Goal: Find specific page/section: Find specific page/section

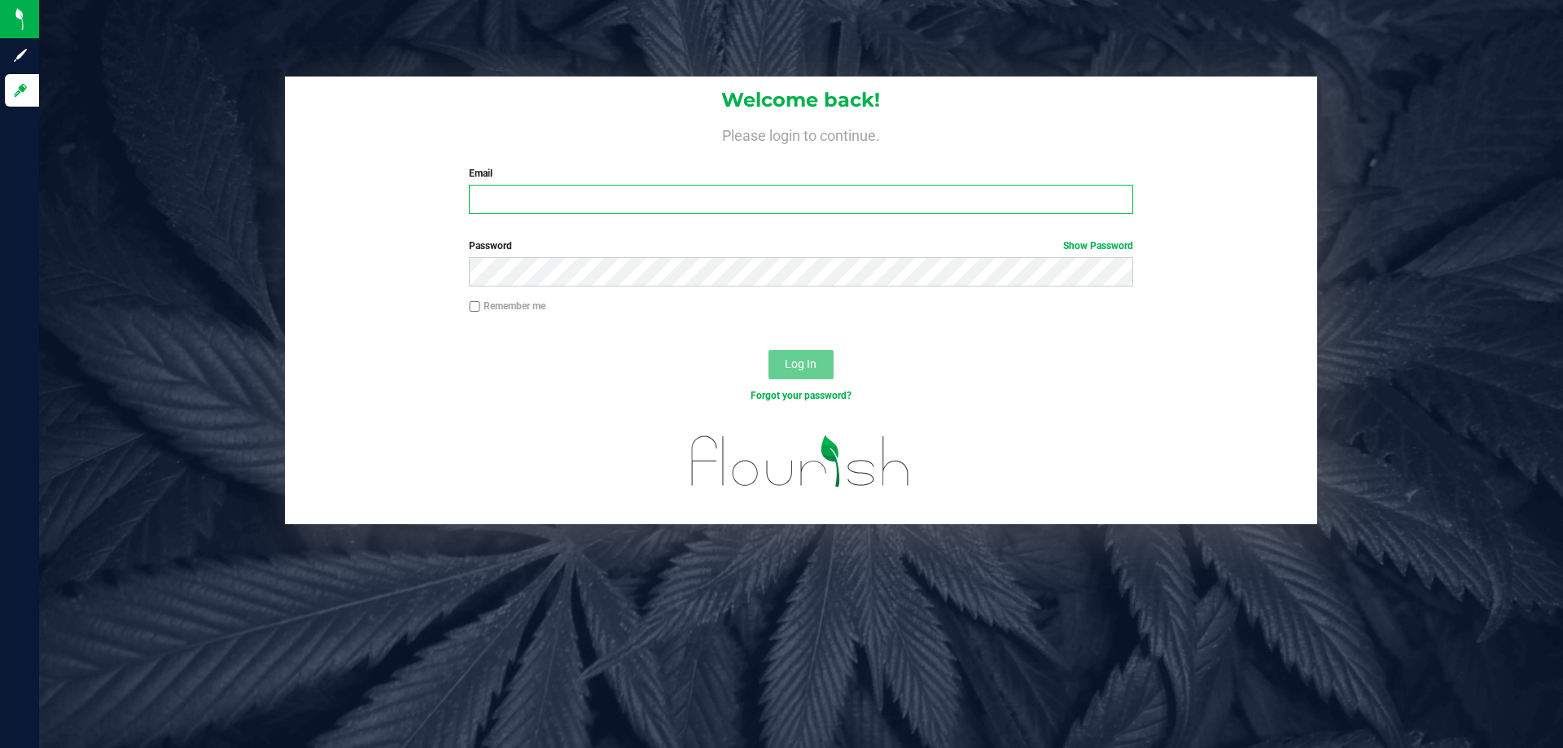
click at [752, 199] on input "Email" at bounding box center [800, 199] width 663 height 29
type input "[PERSON_NAME][EMAIL_ADDRESS][DOMAIN_NAME]"
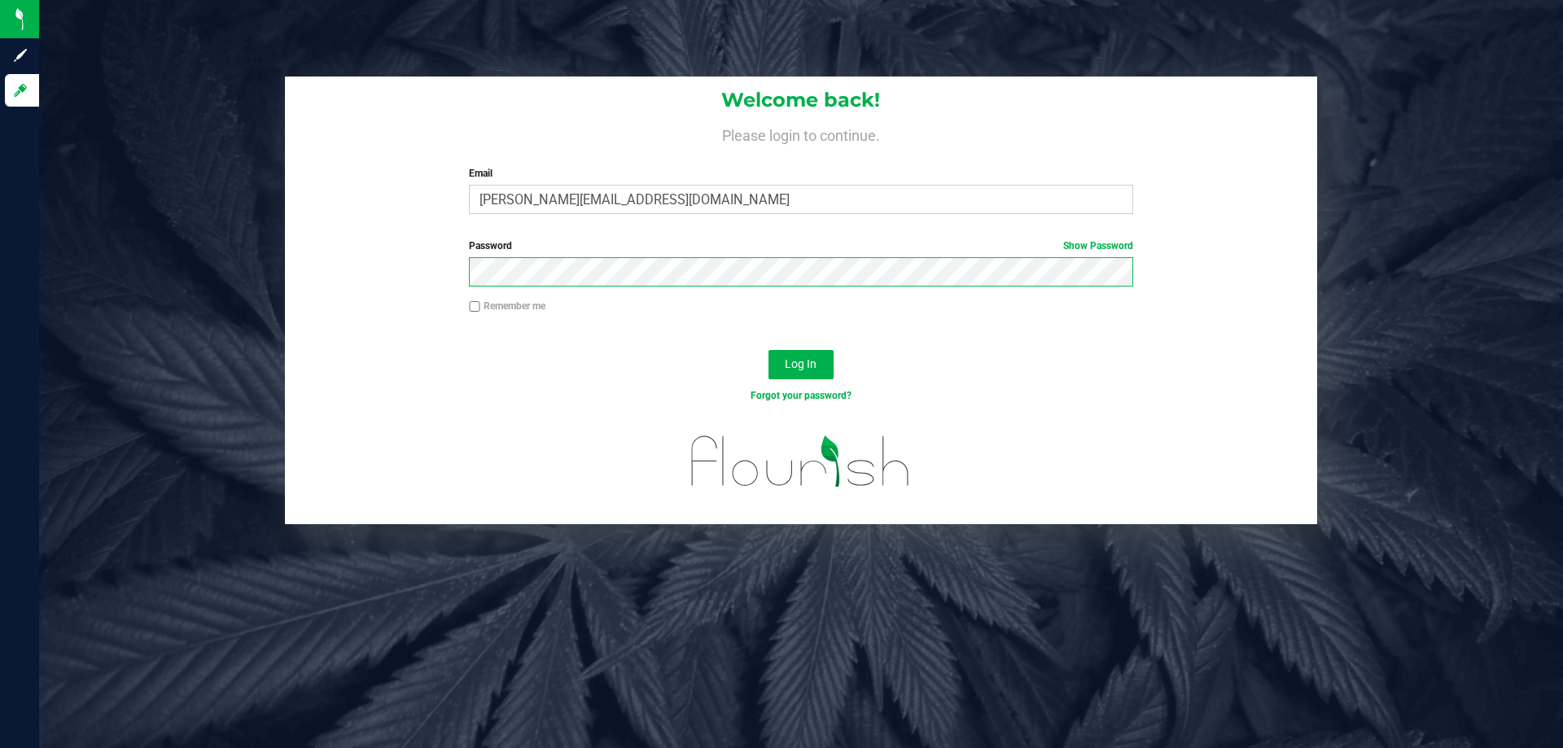
click at [768, 350] on button "Log In" at bounding box center [800, 364] width 65 height 29
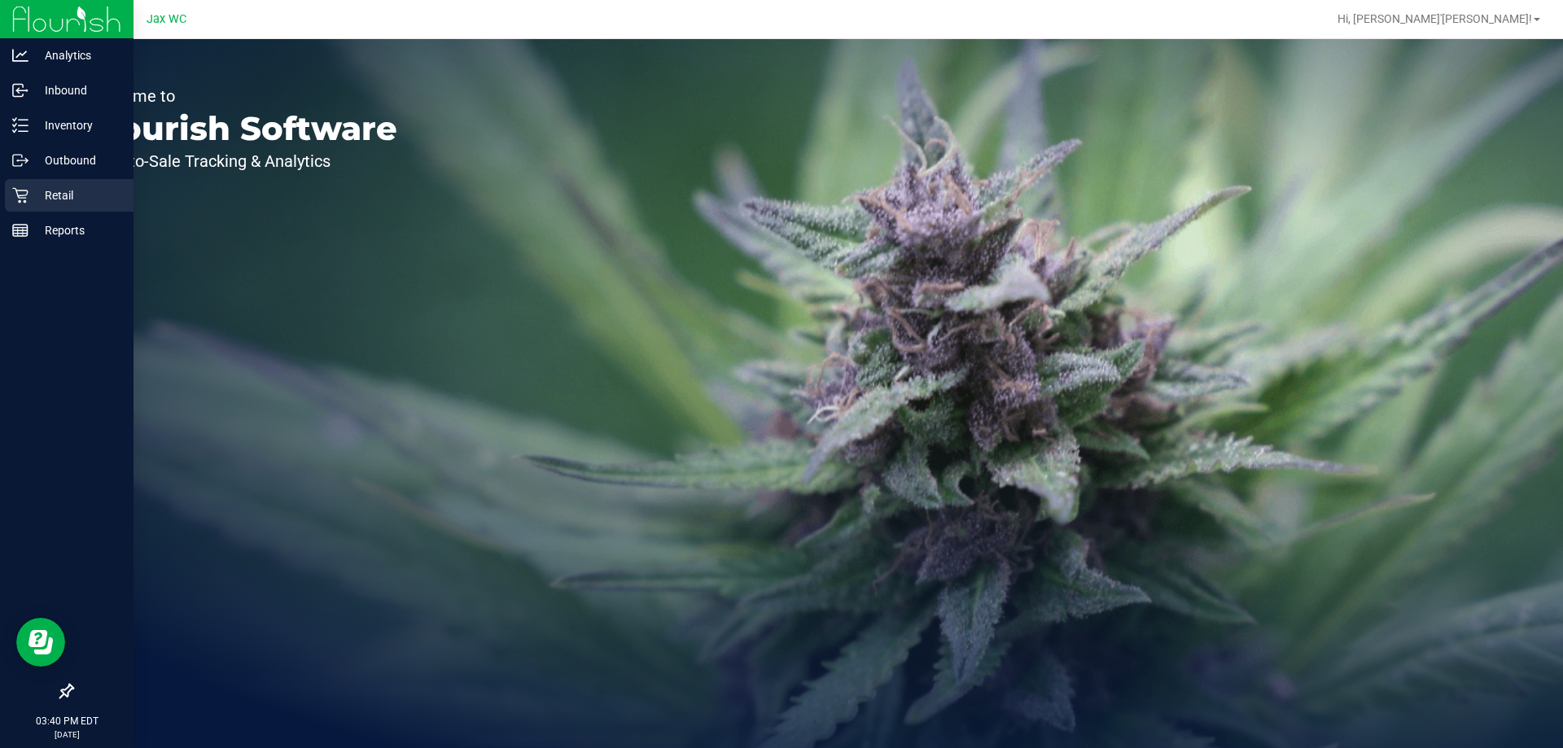
click at [63, 195] on p "Retail" at bounding box center [77, 196] width 98 height 20
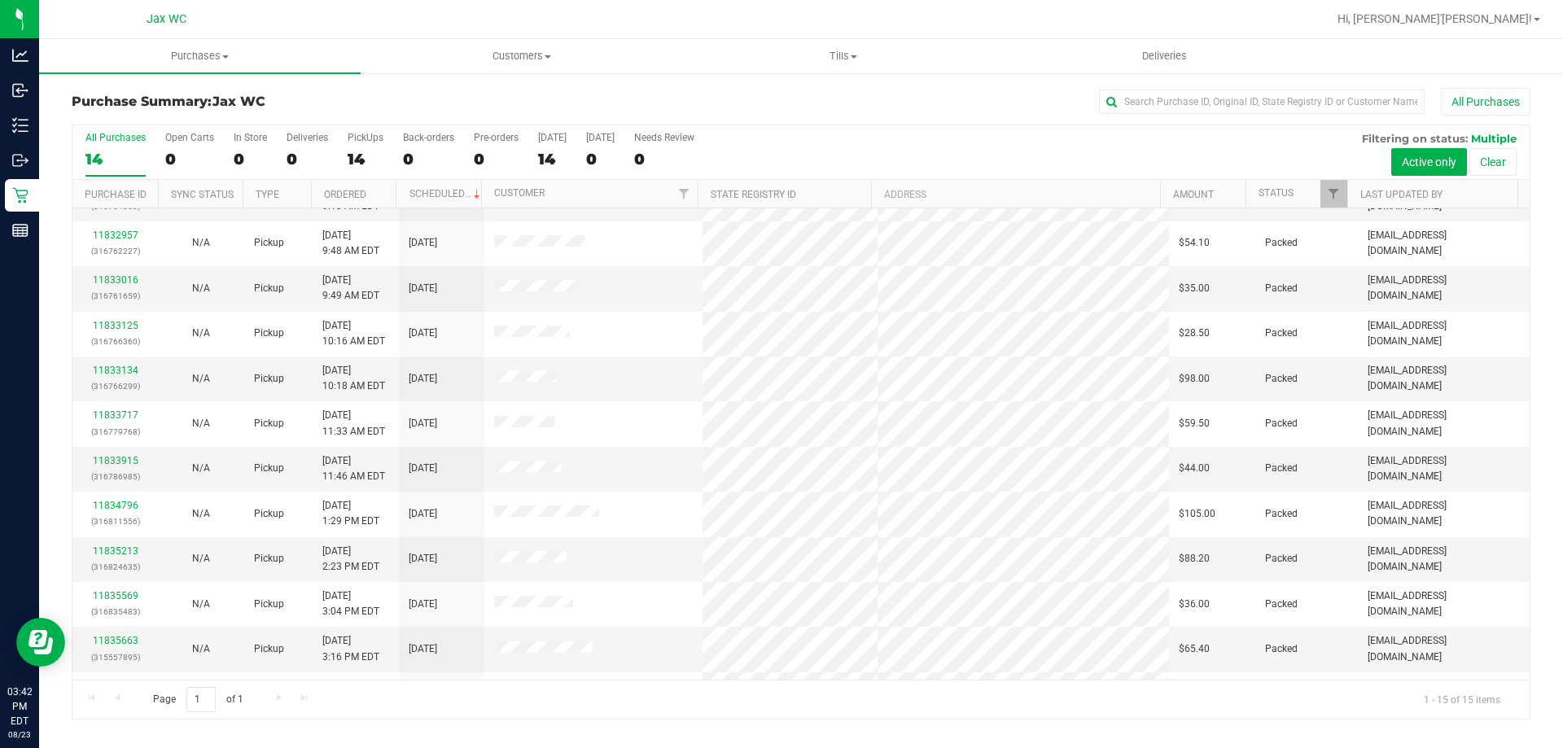
scroll to position [204, 0]
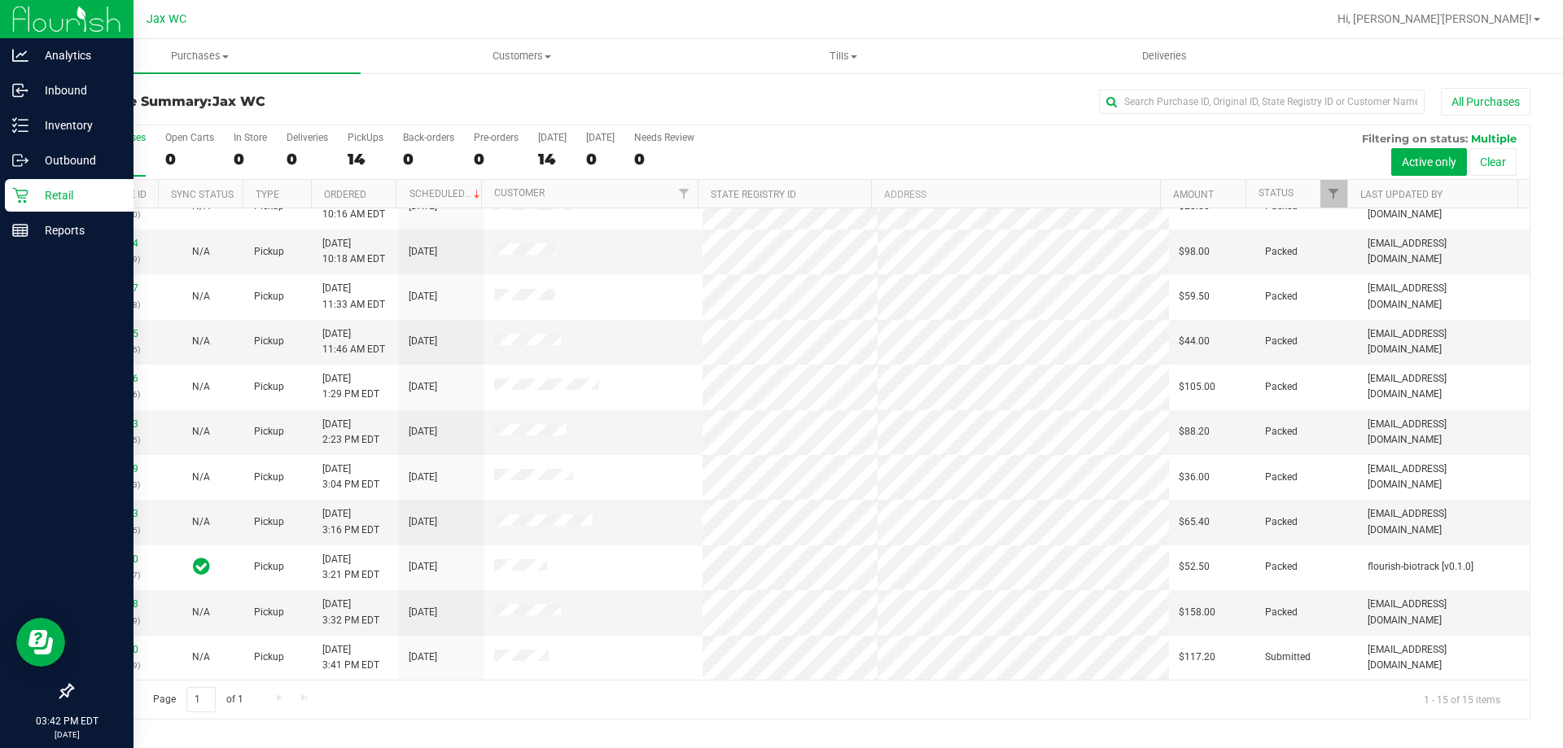
click at [16, 201] on icon at bounding box center [20, 195] width 16 height 16
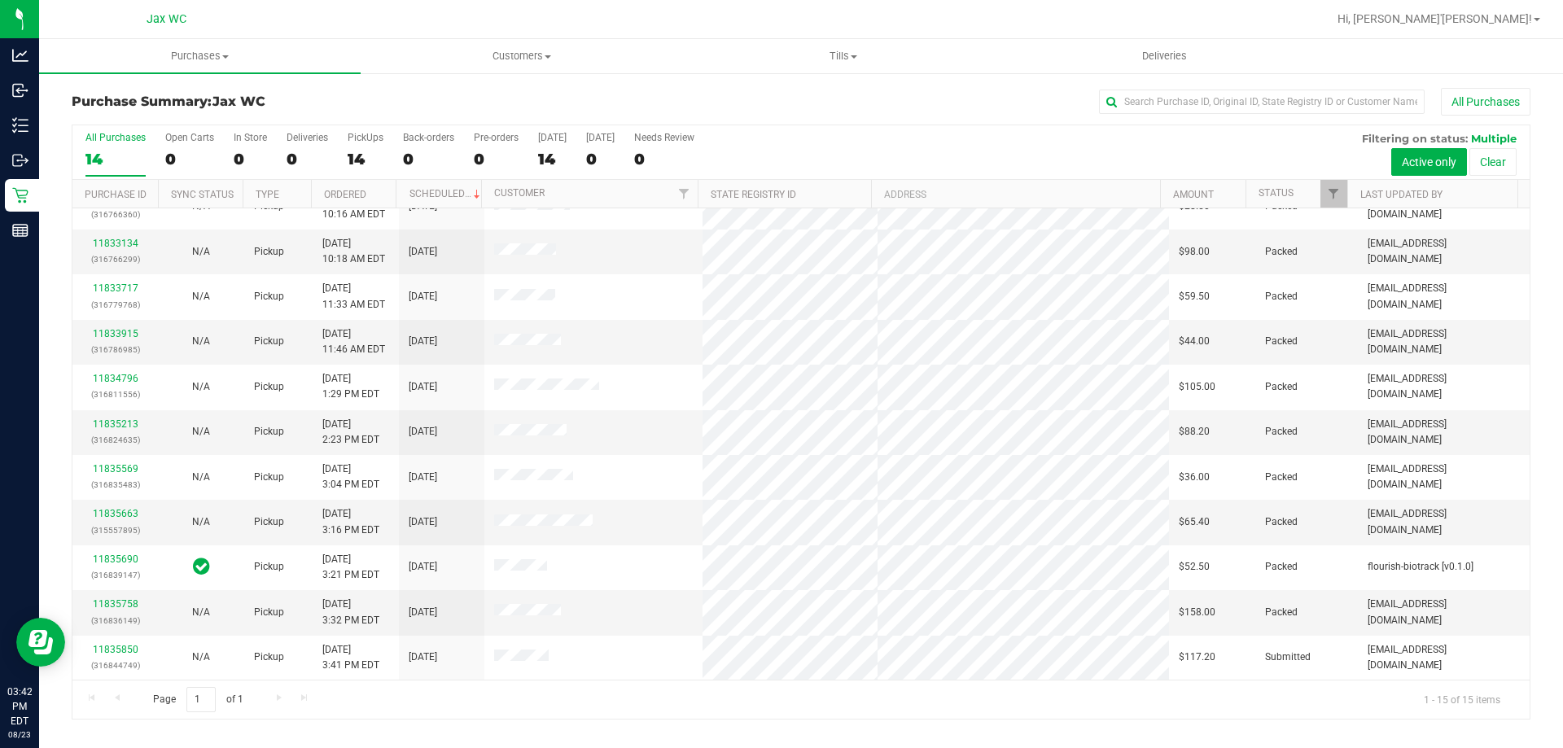
click at [828, 39] on link "Tills Manage tills Reconcile e-payments" at bounding box center [843, 56] width 322 height 34
click at [751, 90] on li "Manage tills" at bounding box center [843, 99] width 322 height 20
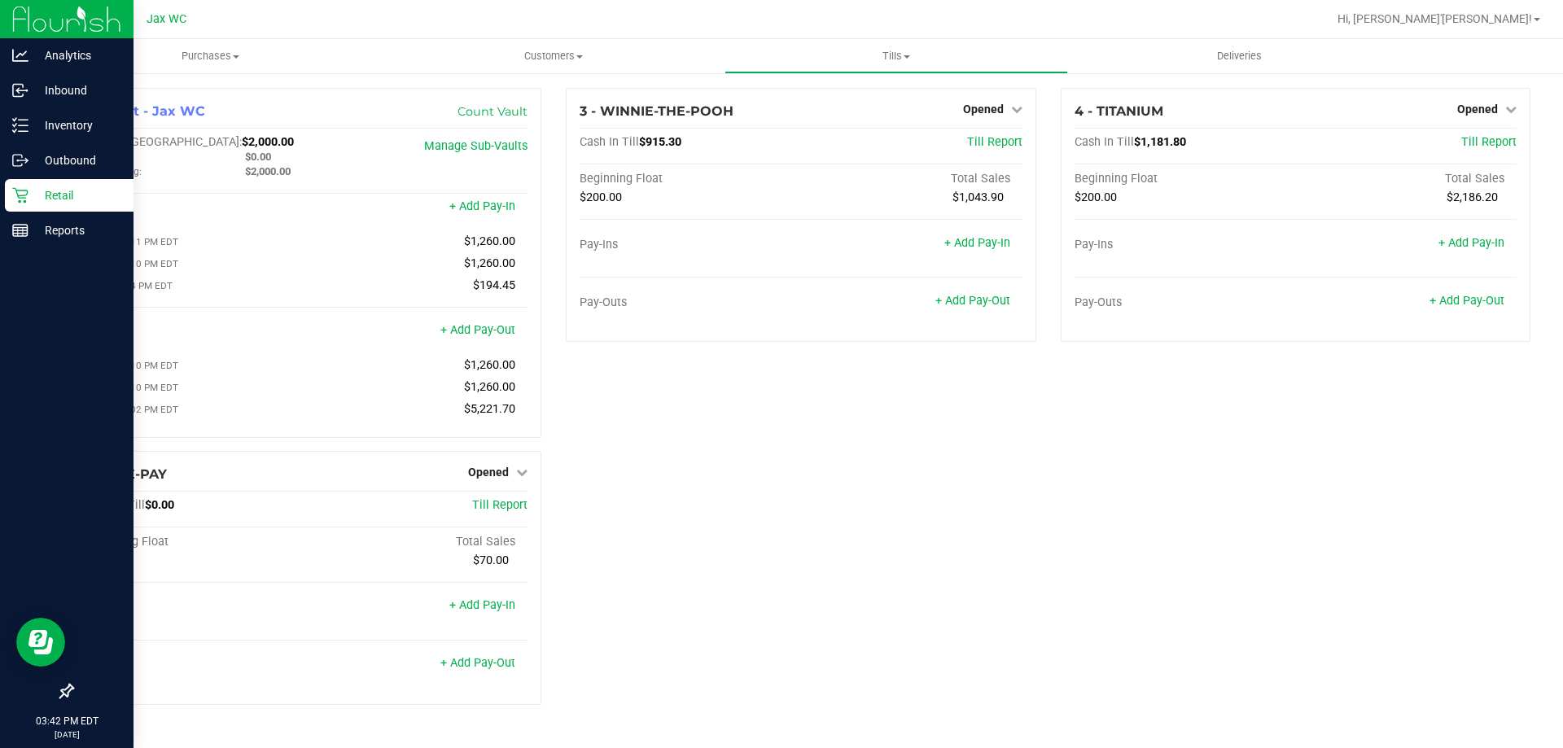
click at [49, 185] on div "Retail" at bounding box center [69, 195] width 129 height 33
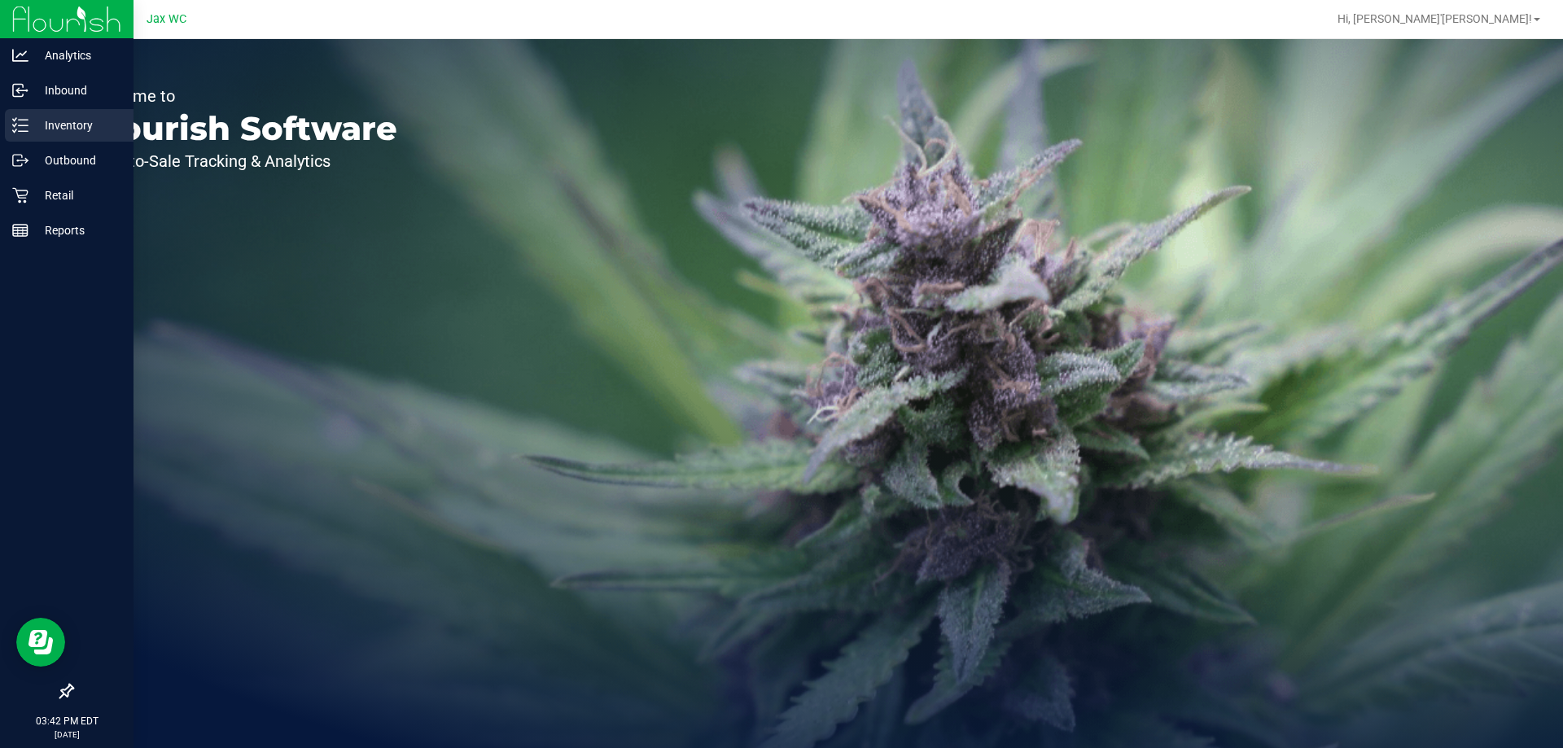
click at [43, 137] on div "Inventory" at bounding box center [69, 125] width 129 height 33
